Goal: Task Accomplishment & Management: Manage account settings

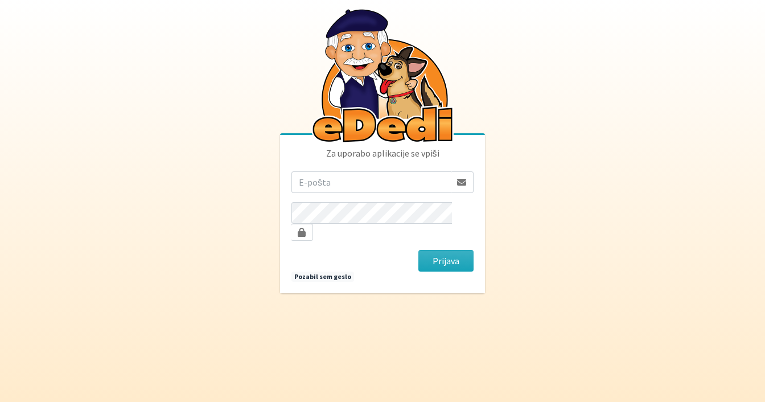
click at [305, 190] on input "email" at bounding box center [370, 182] width 159 height 22
type input "[EMAIL_ADDRESS][DOMAIN_NAME]"
click at [418, 250] on button "Prijava" at bounding box center [445, 261] width 55 height 22
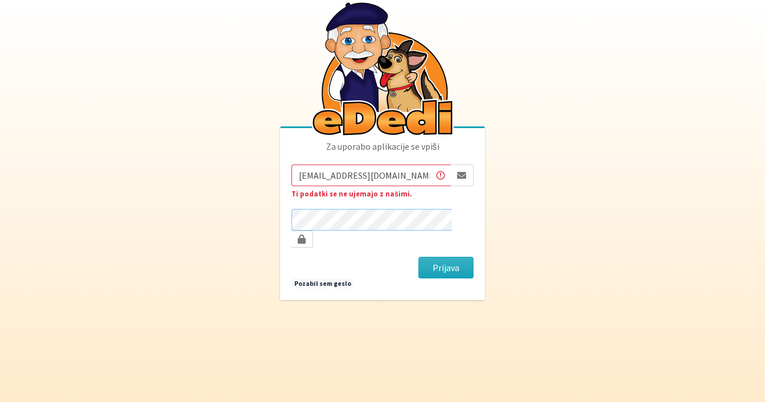
click at [418, 257] on button "Prijava" at bounding box center [445, 268] width 55 height 22
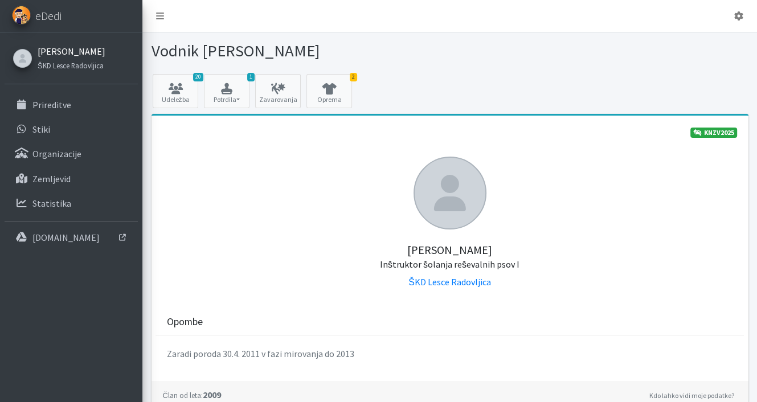
click at [64, 49] on link "Tina Bole" at bounding box center [72, 51] width 68 height 14
click at [61, 48] on link "Tina Bole" at bounding box center [72, 51] width 68 height 14
click at [279, 89] on icon at bounding box center [277, 88] width 39 height 11
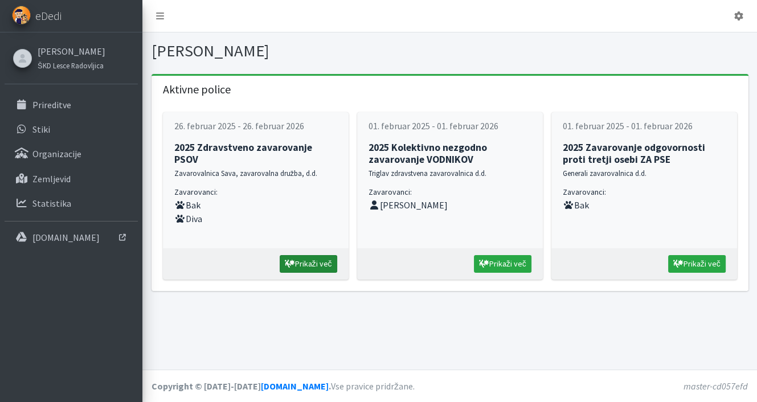
click at [313, 255] on link "Prikaži več" at bounding box center [307, 264] width 57 height 18
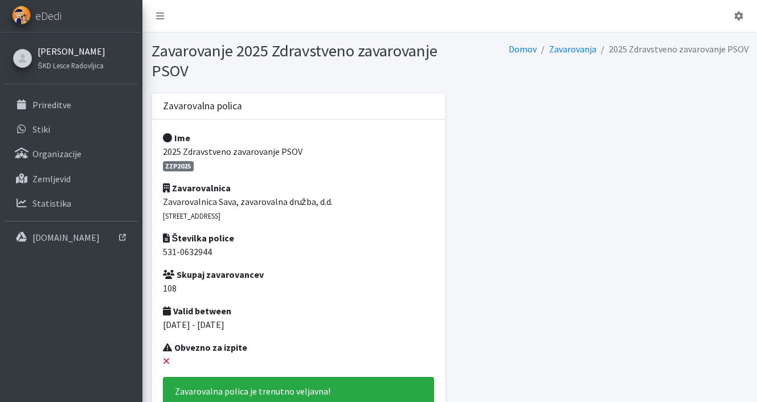
click at [55, 48] on link "[PERSON_NAME]" at bounding box center [72, 51] width 68 height 14
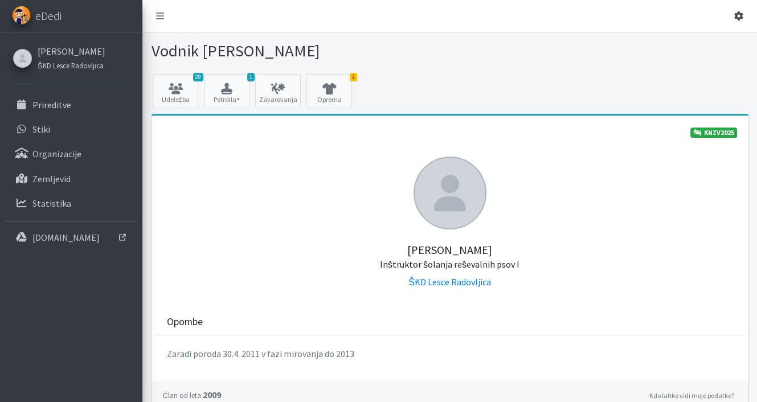
click at [734, 14] on icon at bounding box center [738, 15] width 9 height 9
click at [710, 46] on link "Odjavi se" at bounding box center [706, 43] width 90 height 18
